Goal: Task Accomplishment & Management: Manage account settings

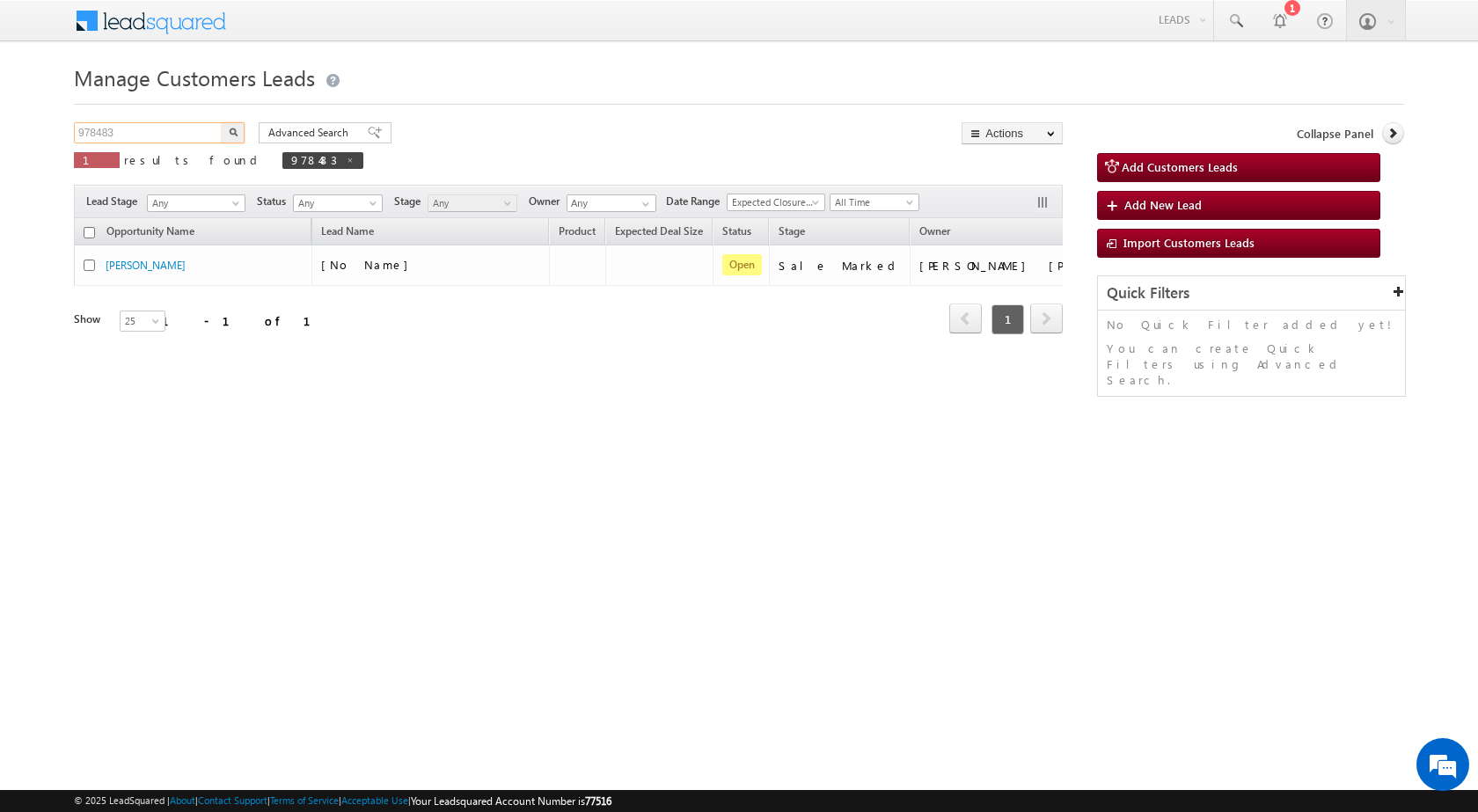
drag, startPoint x: 127, startPoint y: 134, endPoint x: 9, endPoint y: 123, distance: 118.5
click at [28, 133] on body "Menu [PERSON_NAME] sitar a8@ks erve." at bounding box center [739, 249] width 1478 height 498
paste input "5752"
type input "975752"
click at [222, 122] on button "button" at bounding box center [233, 132] width 23 height 21
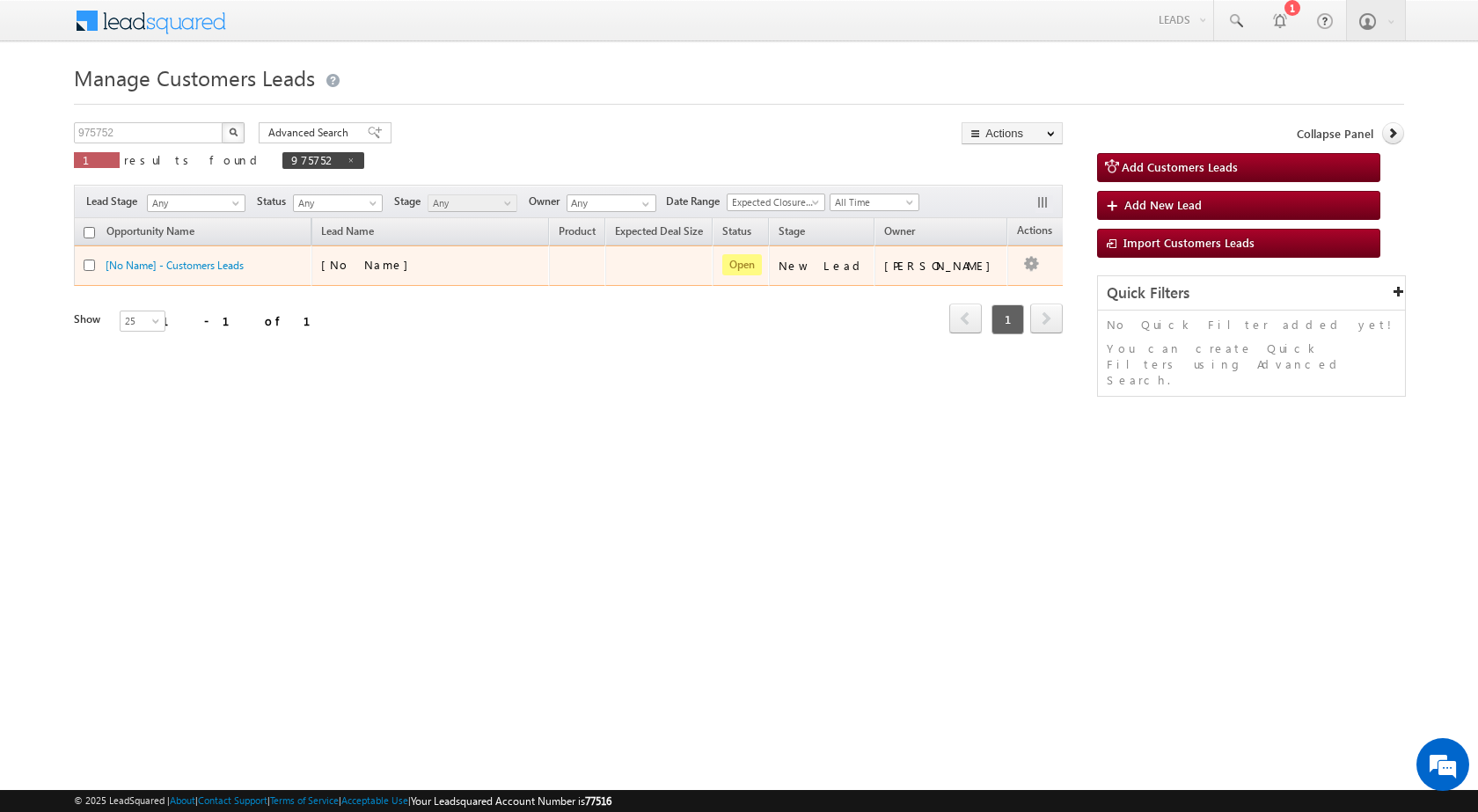
click at [454, 261] on div "[No Name]" at bounding box center [409, 265] width 176 height 16
click at [393, 265] on div "[No Name]" at bounding box center [409, 265] width 176 height 16
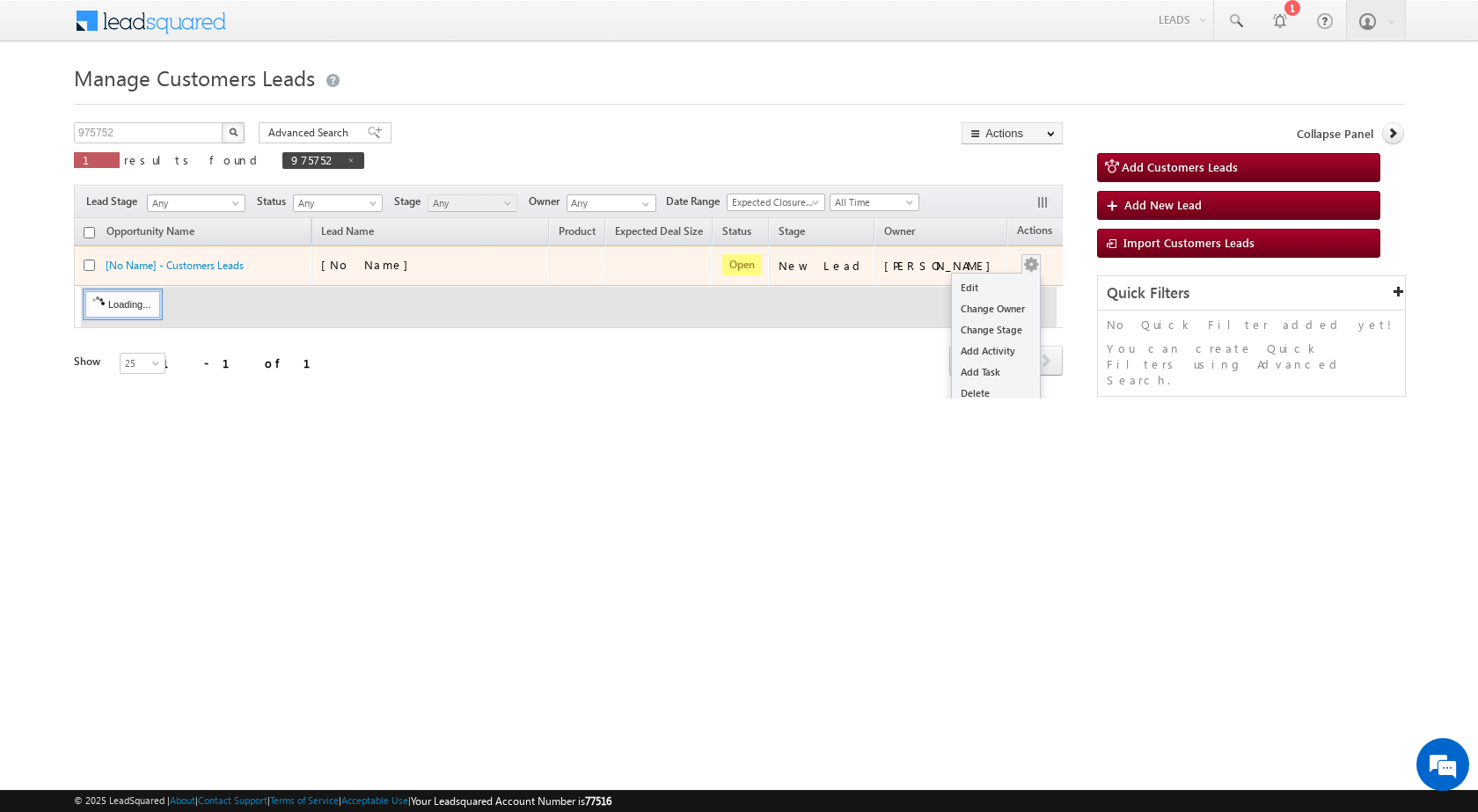
click at [1022, 263] on button "button" at bounding box center [1031, 265] width 18 height 18
click at [983, 277] on link "Edit" at bounding box center [995, 287] width 88 height 21
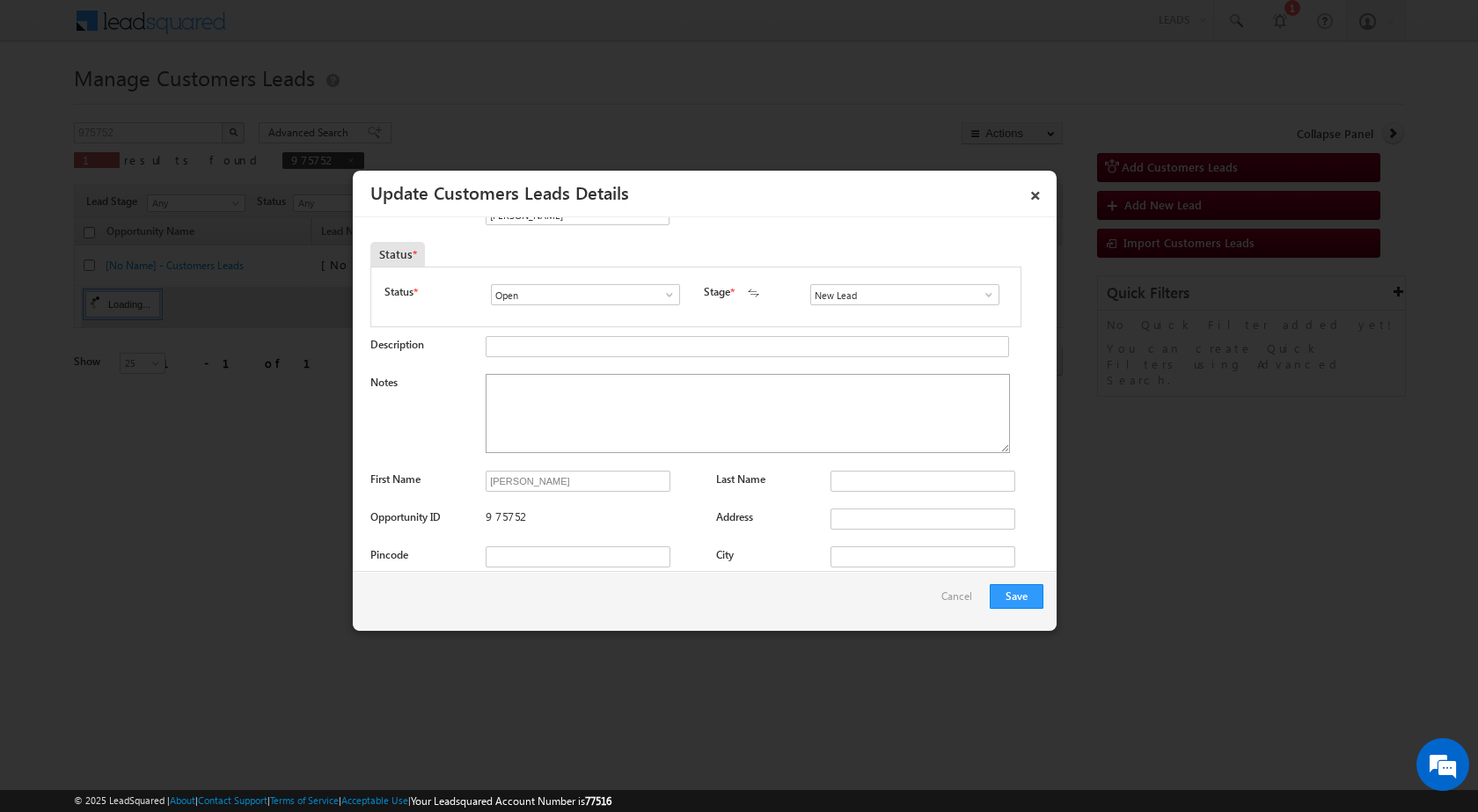
scroll to position [88, 0]
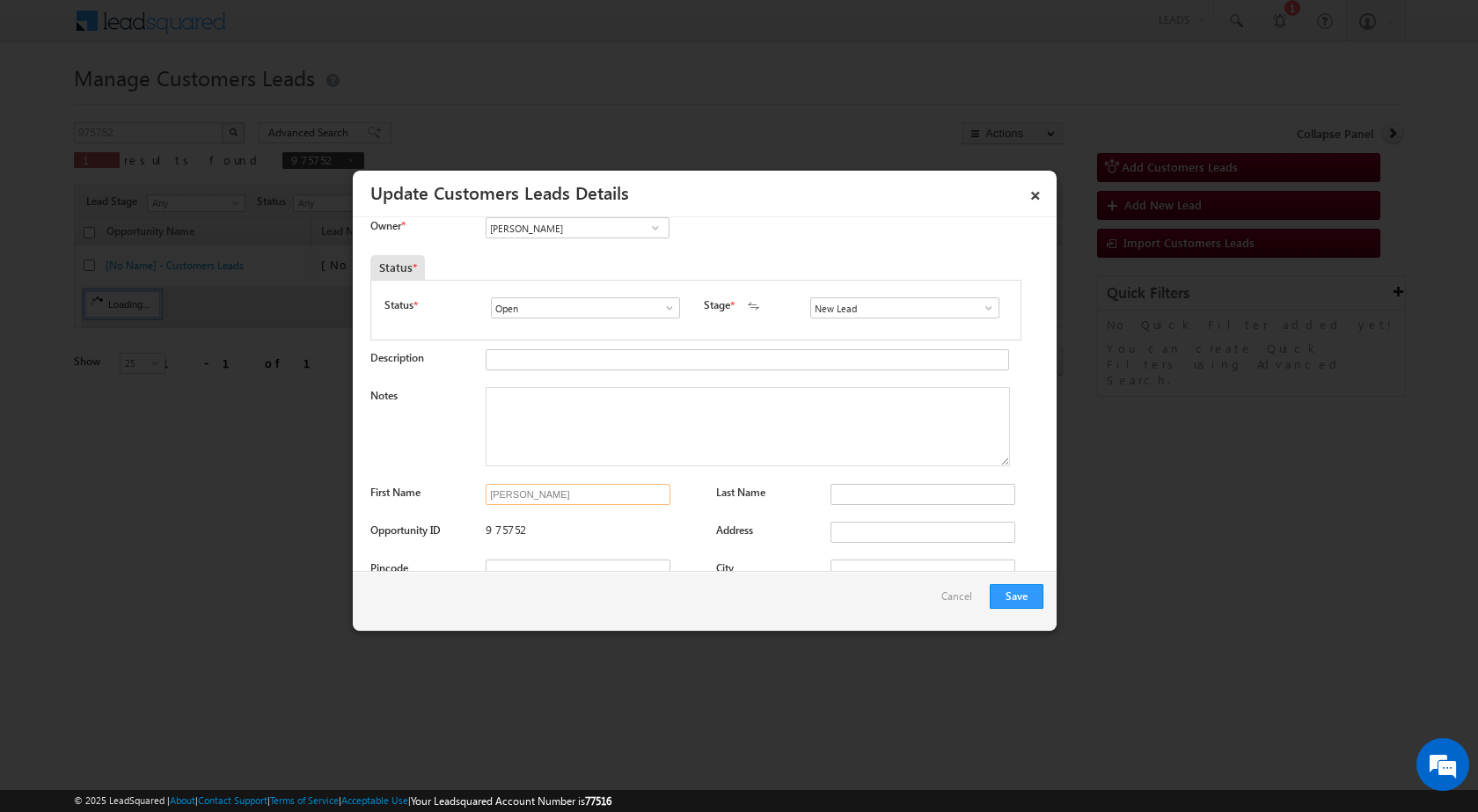
click at [628, 495] on input "[PERSON_NAME]" at bounding box center [578, 493] width 185 height 21
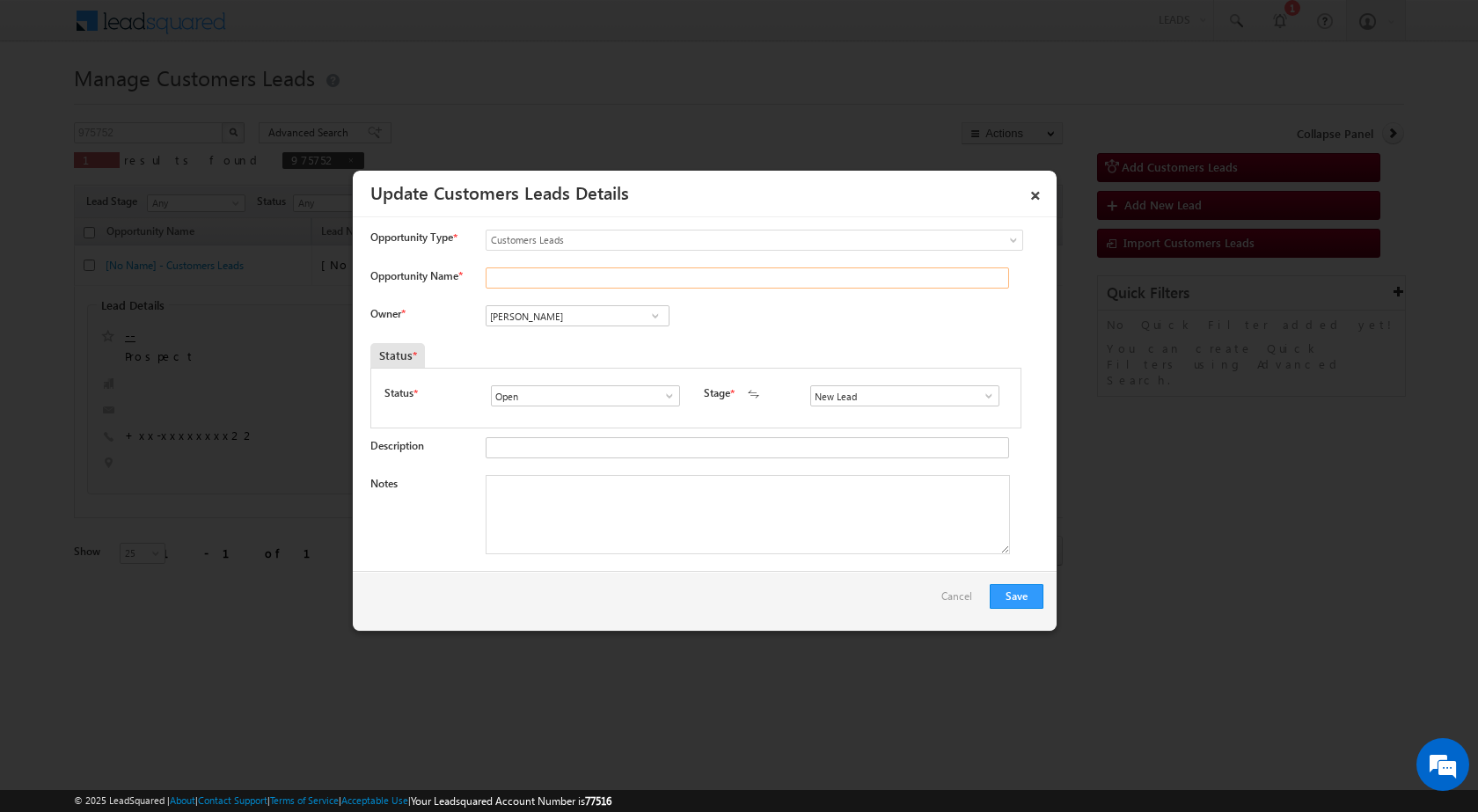
click at [542, 270] on input "Opportunity Name *" at bounding box center [747, 278] width 524 height 21
paste input "[PERSON_NAME]"
type input "[PERSON_NAME]"
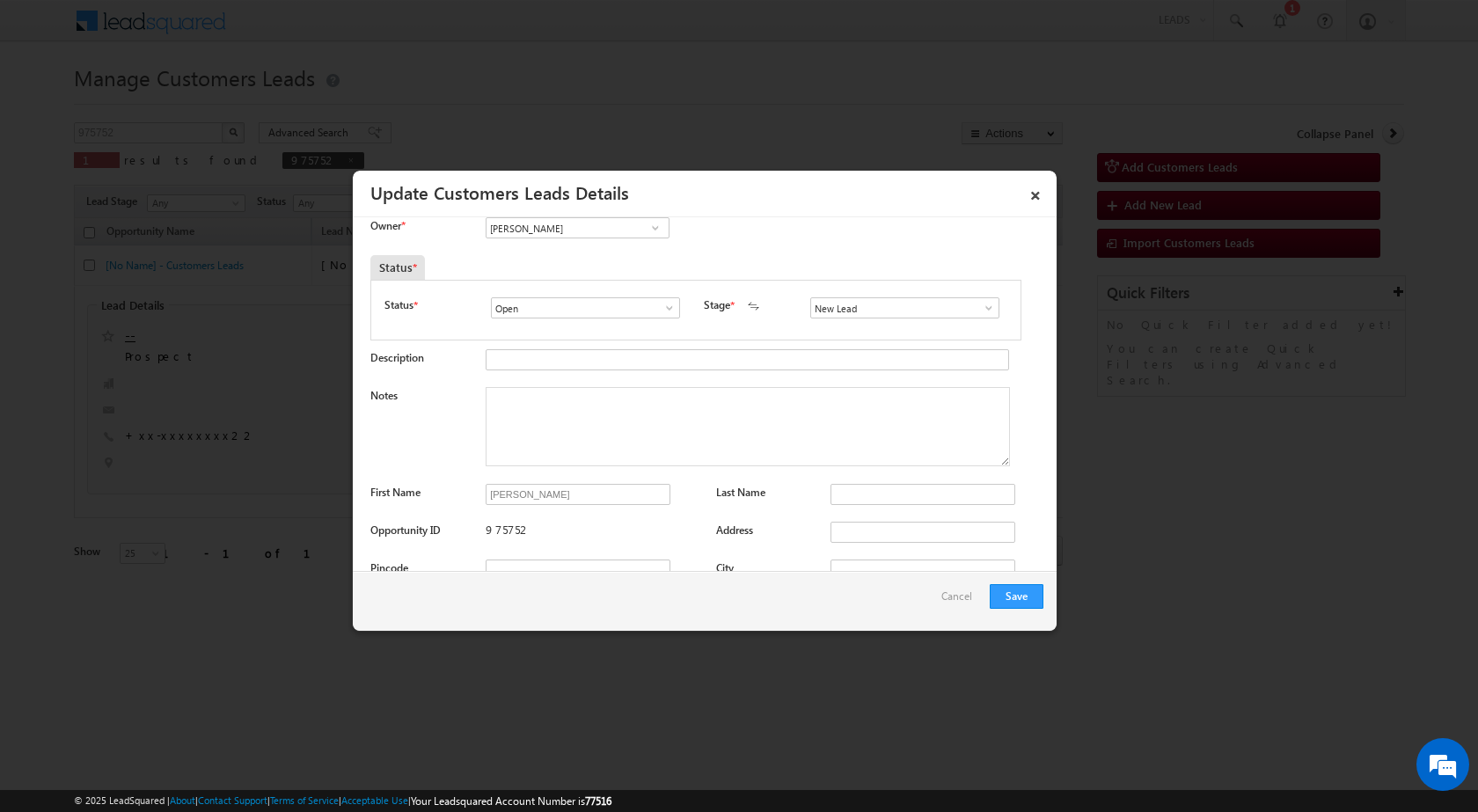
click at [988, 315] on span at bounding box center [989, 308] width 18 height 14
click at [845, 450] on link "Sale Marked" at bounding box center [904, 454] width 188 height 20
type input "Sale Marked"
click at [540, 419] on textarea "Notes" at bounding box center [747, 425] width 525 height 79
paste textarea "975752 - WhatsApp Bot- User - [PERSON_NAME] - 9310730922 - AGRA 283110 - CONSTR…"
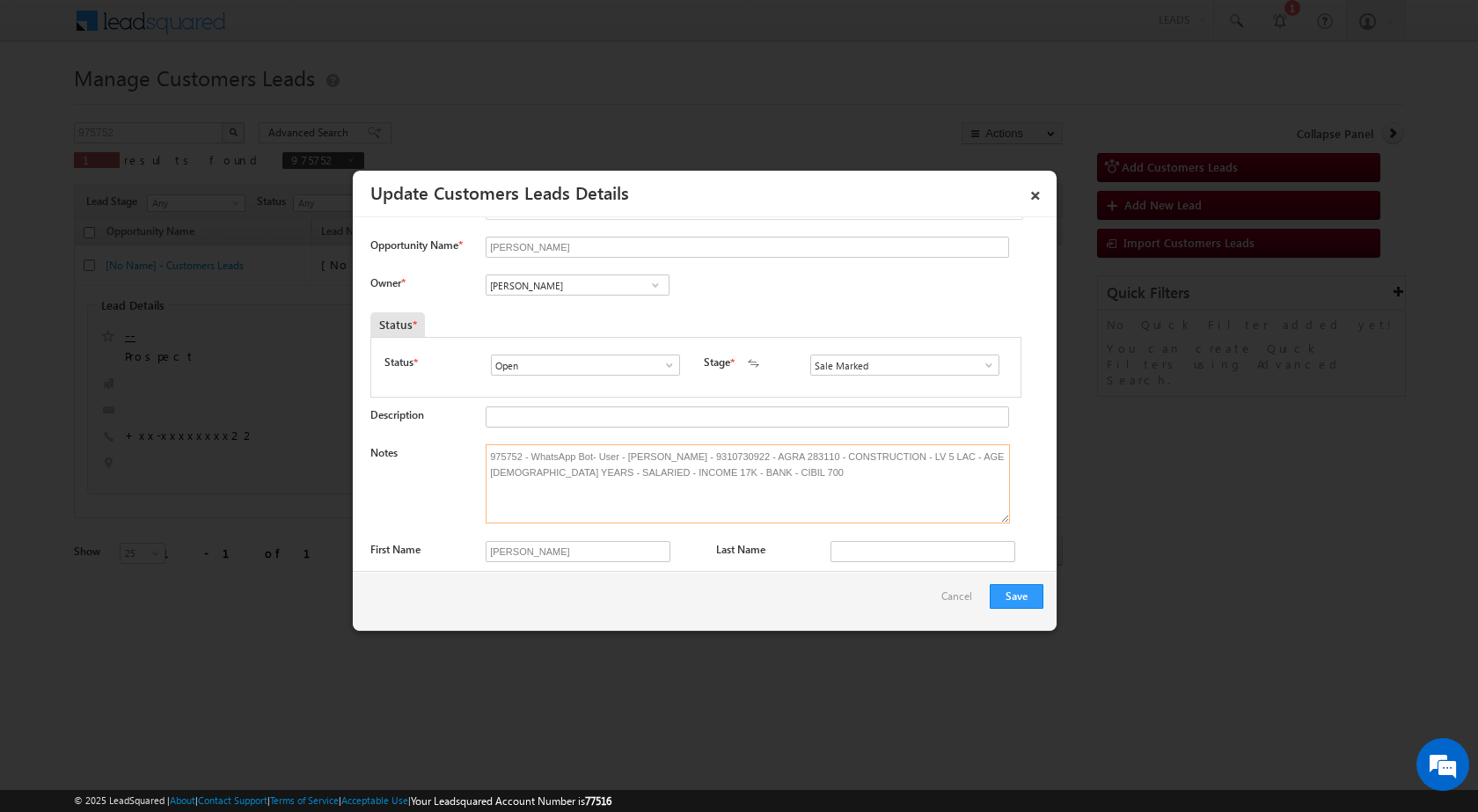
scroll to position [0, 0]
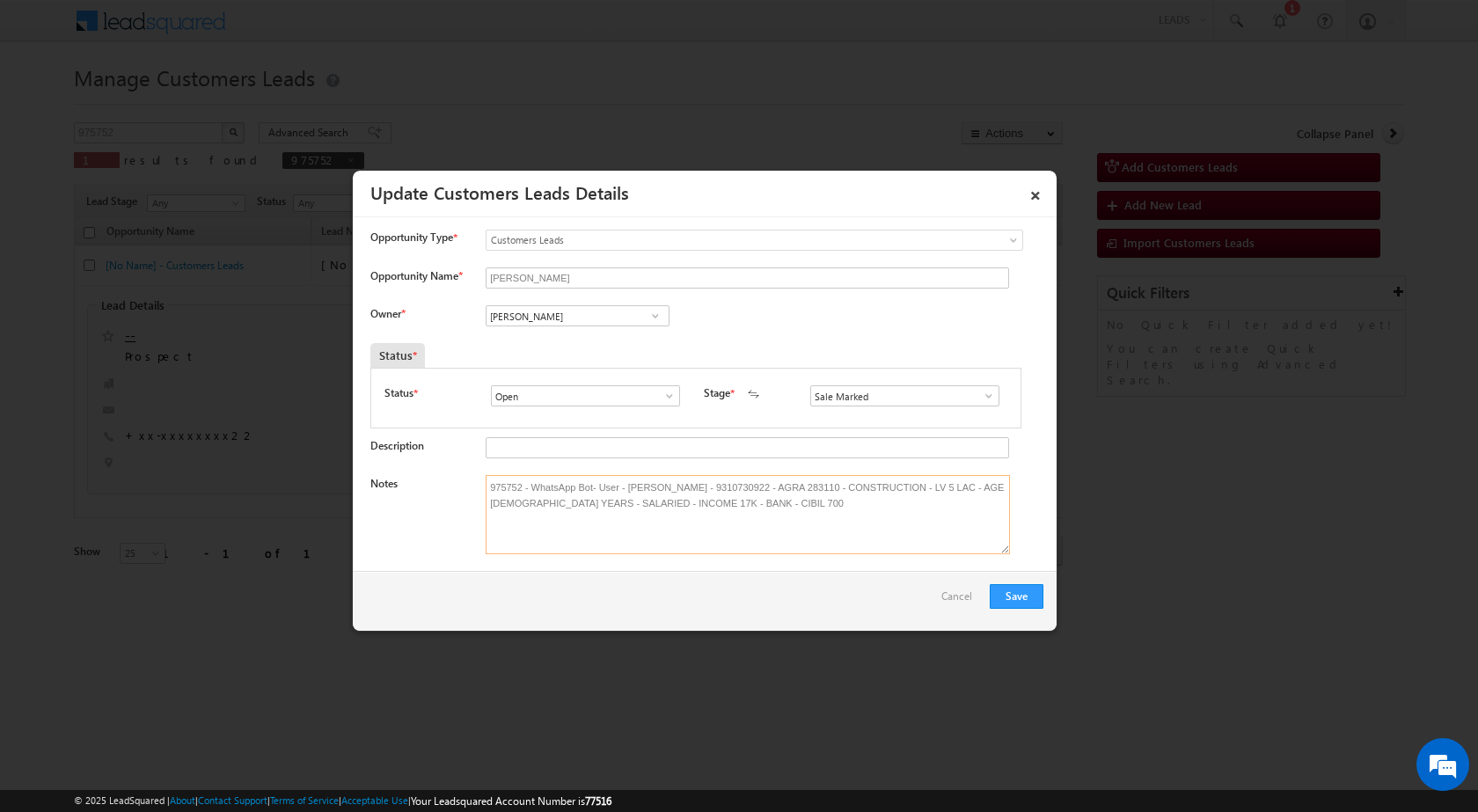
type textarea "975752 - WhatsApp Bot- User - [PERSON_NAME] - 9310730922 - AGRA 283110 - CONSTR…"
click at [771, 321] on div "Owner * Vikas Halwai Vikas Halwai Vikas Halwai" at bounding box center [707, 319] width 673 height 29
click at [564, 309] on input "[PERSON_NAME]" at bounding box center [578, 315] width 184 height 21
paste input "[PERSON_NAME]"
click at [579, 344] on span "[EMAIL_ADDRESS][PERSON_NAME][DOMAIN_NAME]" at bounding box center [572, 350] width 158 height 13
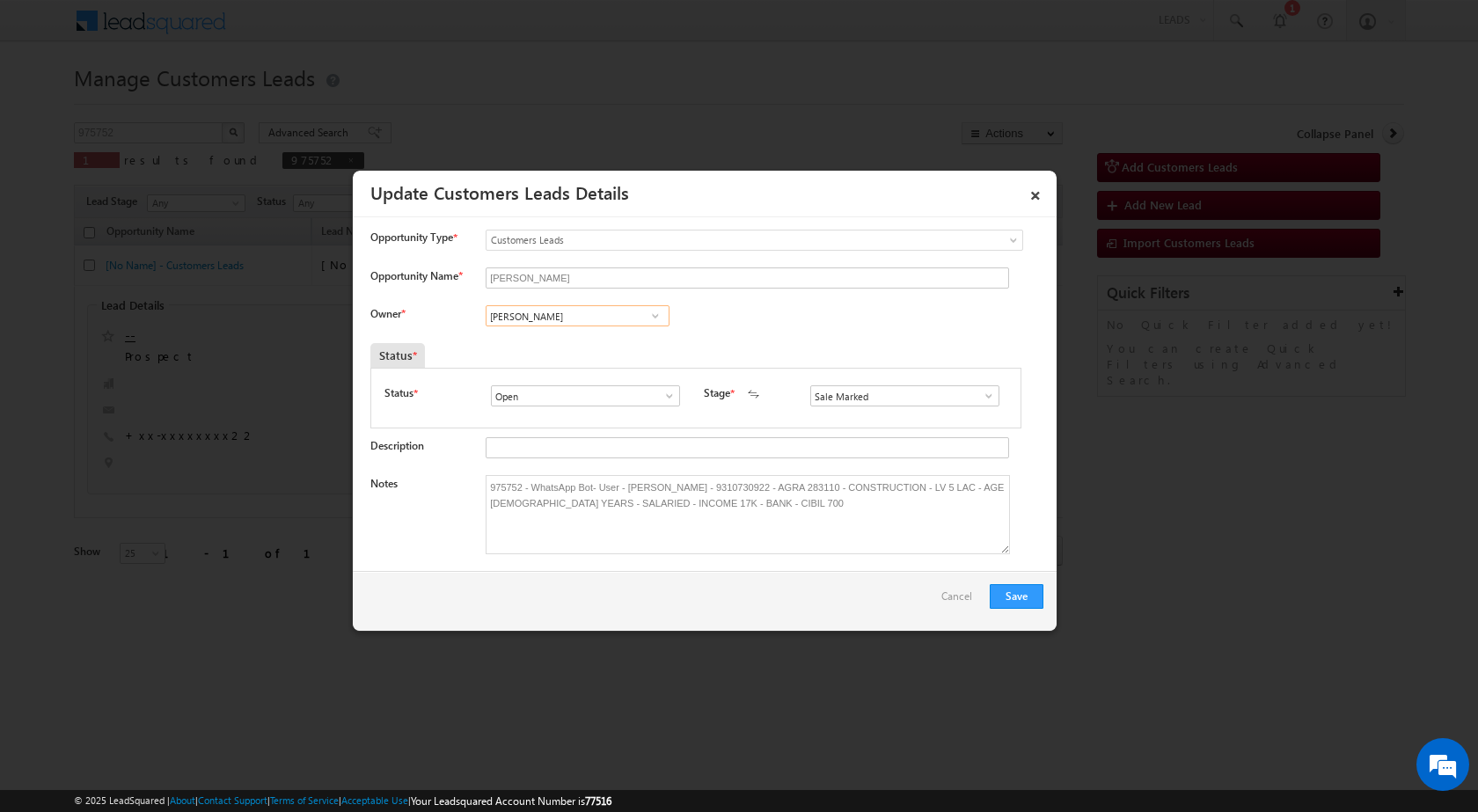
type input "[PERSON_NAME]"
click at [1029, 587] on button "Save" at bounding box center [1016, 596] width 54 height 25
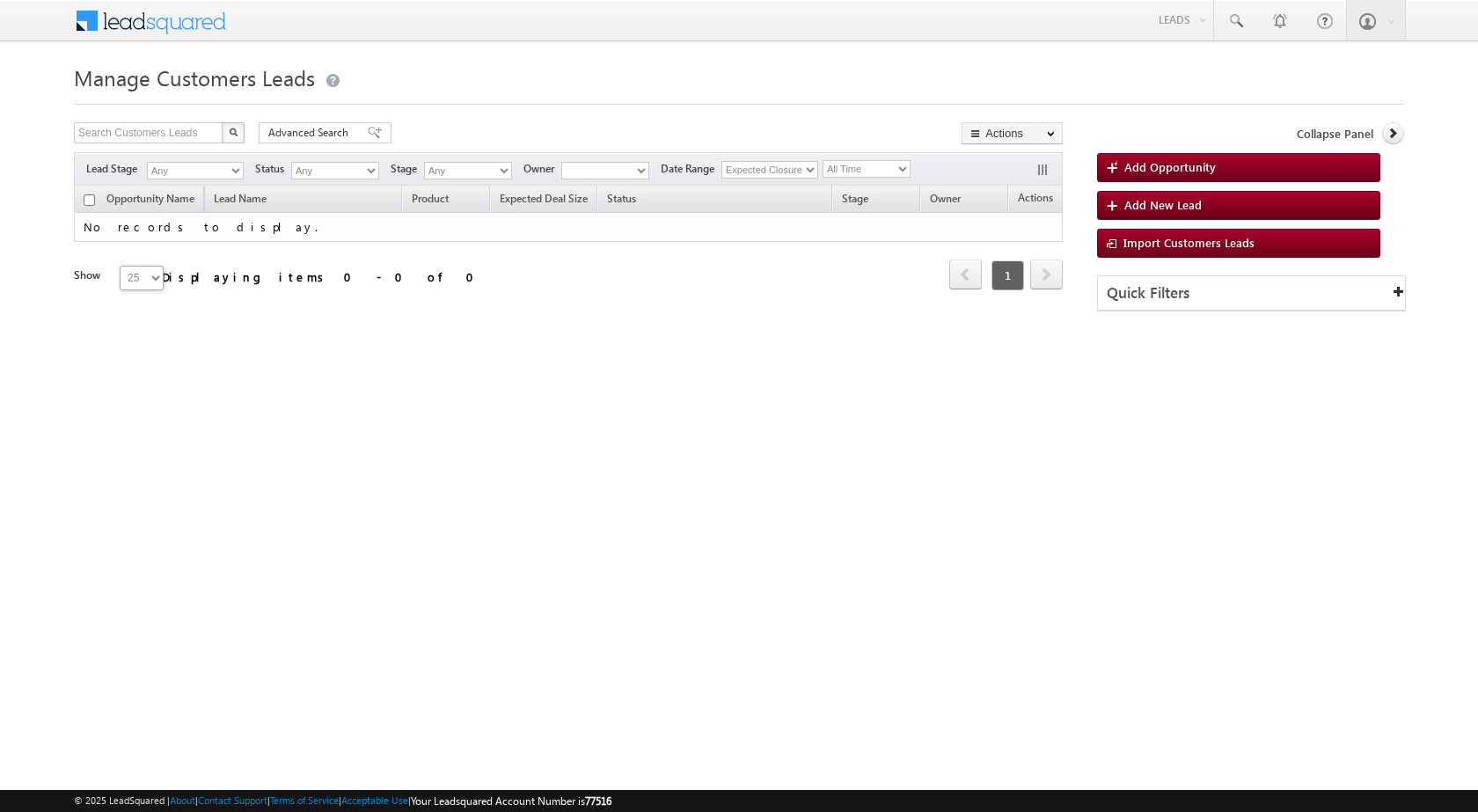
type input "975752"
